Goal: Transaction & Acquisition: Purchase product/service

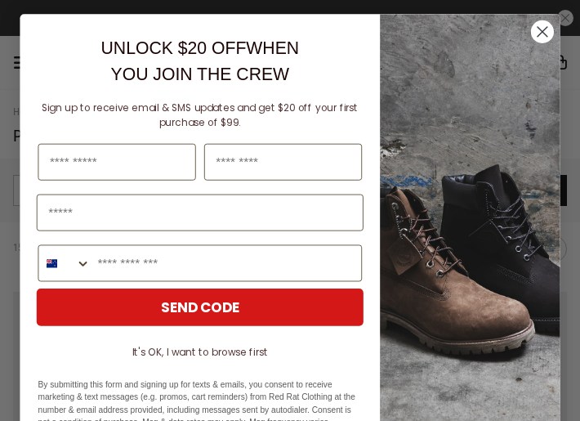
click at [531, 29] on circle "Close dialog" at bounding box center [542, 31] width 23 height 23
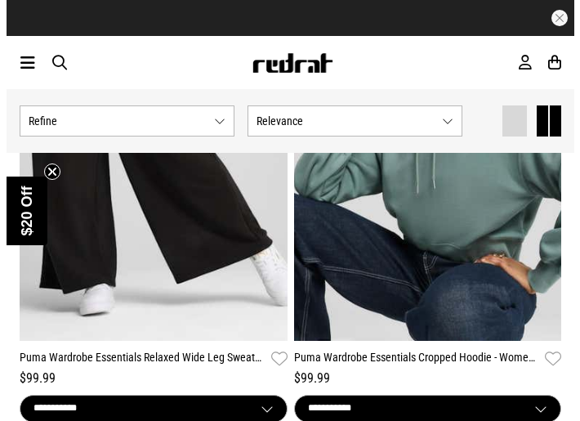
scroll to position [1879, 0]
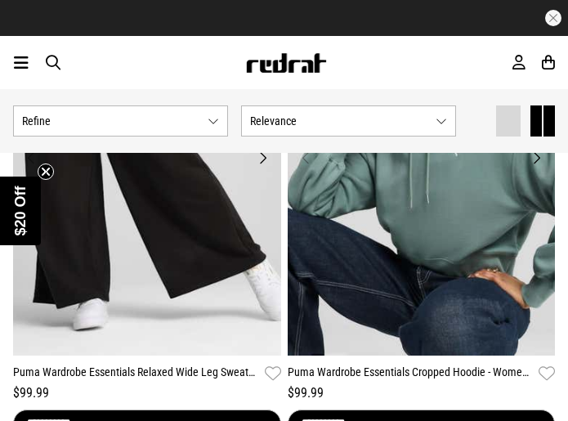
click at [30, 60] on div "Men Women Sale Sign in New Back Footwear Back Mens Back Womens Back Youth & Kid…" at bounding box center [284, 62] width 568 height 53
click at [18, 62] on icon at bounding box center [21, 63] width 15 height 20
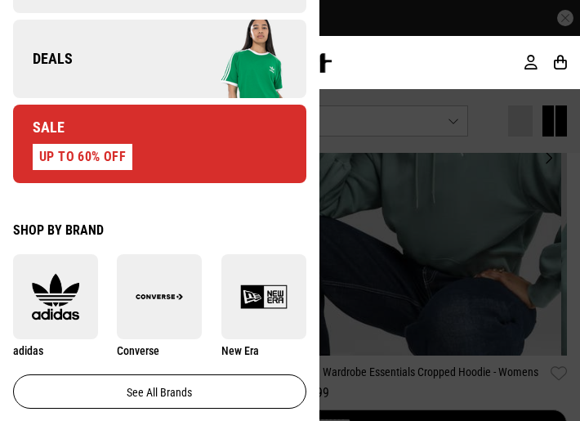
scroll to position [653, 0]
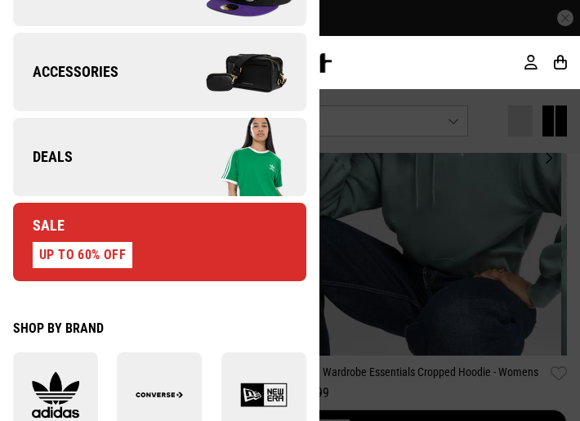
click at [163, 247] on link "Sale UP TO 60% OFF" at bounding box center [159, 242] width 293 height 78
click at [111, 243] on div "UP TO 60% OFF" at bounding box center [83, 255] width 100 height 26
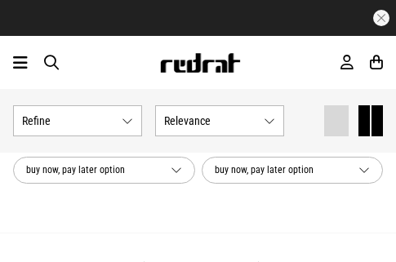
scroll to position [4983, 0]
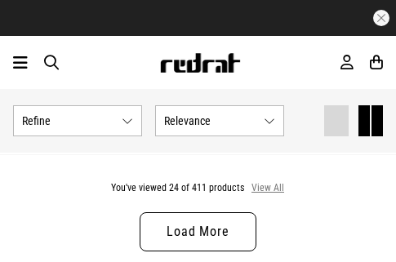
click at [259, 186] on button "View All" at bounding box center [268, 188] width 34 height 15
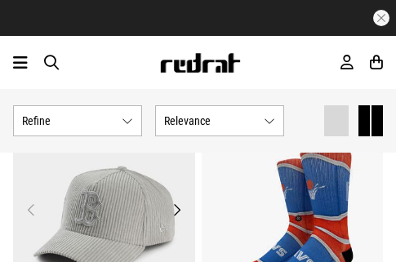
scroll to position [7842, 0]
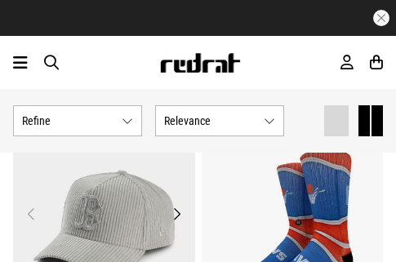
click at [177, 217] on button "Next" at bounding box center [177, 214] width 20 height 20
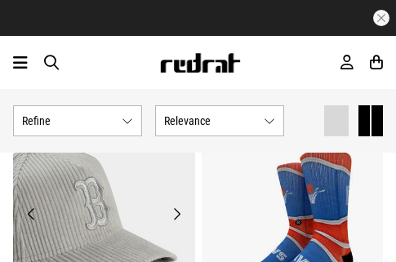
click at [176, 216] on button "Next" at bounding box center [177, 214] width 20 height 20
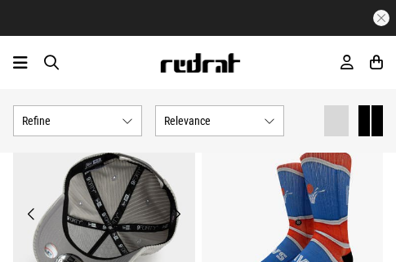
click at [176, 216] on button "Next" at bounding box center [177, 214] width 20 height 20
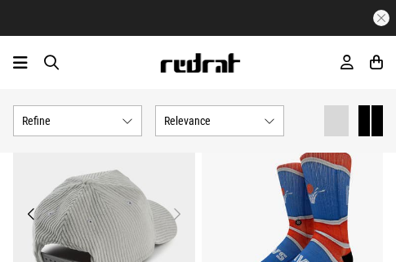
click at [176, 216] on button "Next" at bounding box center [177, 214] width 20 height 20
click at [176, 211] on button "Next" at bounding box center [177, 214] width 20 height 20
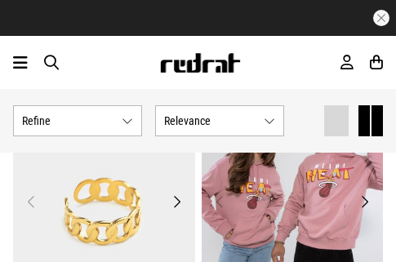
scroll to position [8577, 0]
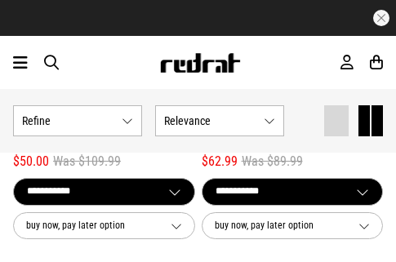
scroll to position [12498, 0]
